Goal: Book appointment/travel/reservation

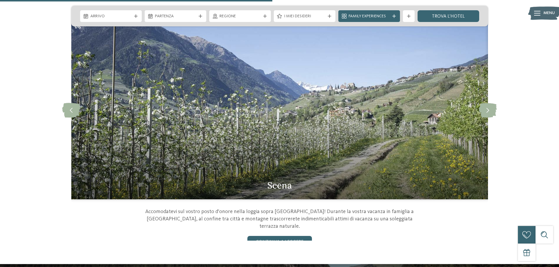
scroll to position [499, 0]
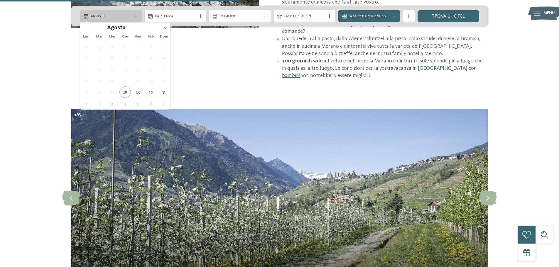
click at [108, 18] on span "Arrivo" at bounding box center [110, 16] width 41 height 6
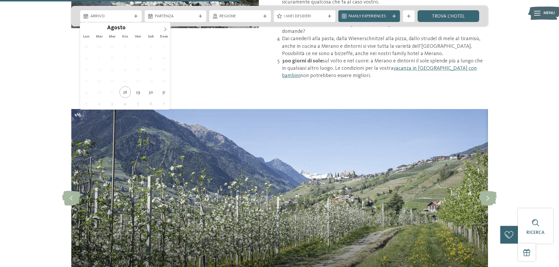
click at [168, 33] on div "Lun Mar Mer Gio Ven Sab Dom" at bounding box center [125, 37] width 90 height 8
click at [164, 31] on icon at bounding box center [165, 29] width 4 height 4
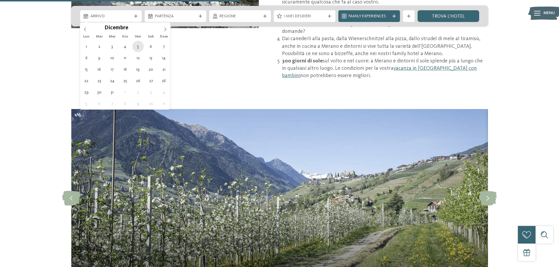
type div "05.12.2025"
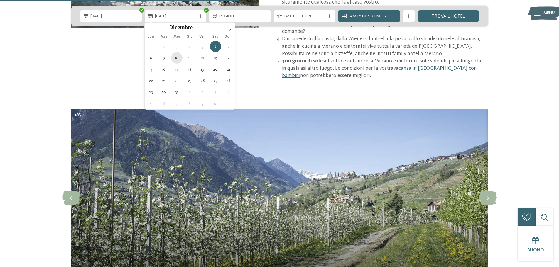
type div "10.12.2025"
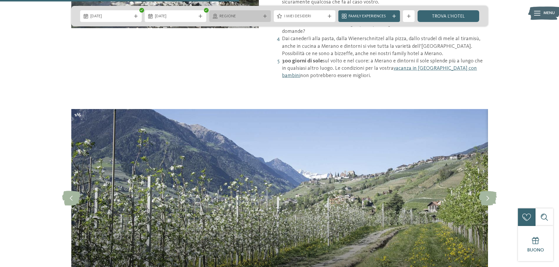
click at [245, 20] on div "Regione" at bounding box center [240, 16] width 62 height 12
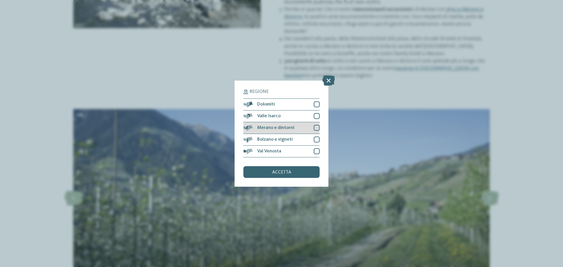
click at [319, 126] on div at bounding box center [317, 128] width 6 height 6
click at [318, 140] on div at bounding box center [317, 140] width 6 height 6
click at [300, 172] on div "accetta" at bounding box center [282, 172] width 76 height 12
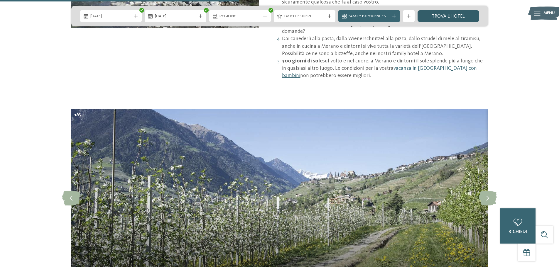
click at [450, 14] on link "trova l’hotel" at bounding box center [449, 16] width 62 height 12
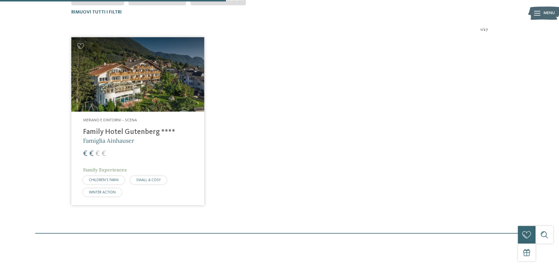
scroll to position [192, 0]
click at [175, 90] on img at bounding box center [137, 74] width 133 height 75
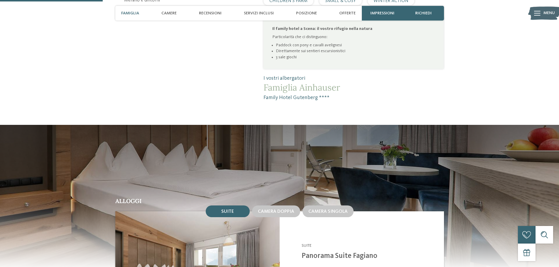
scroll to position [469, 0]
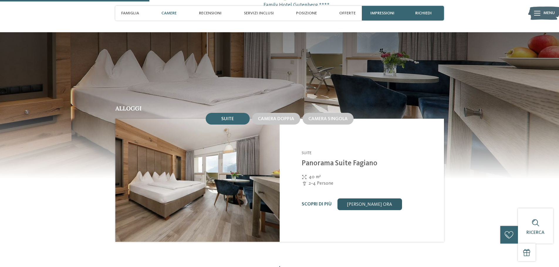
click at [369, 199] on link "[PERSON_NAME] ora" at bounding box center [369, 205] width 65 height 12
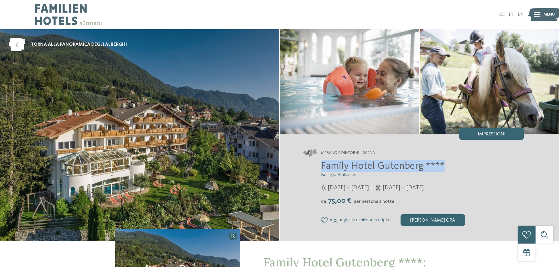
drag, startPoint x: 321, startPoint y: 167, endPoint x: 442, endPoint y: 168, distance: 120.9
click at [442, 168] on span "Family Hotel Gutenberg ****" at bounding box center [383, 166] width 124 height 10
